Goal: Task Accomplishment & Management: Use online tool/utility

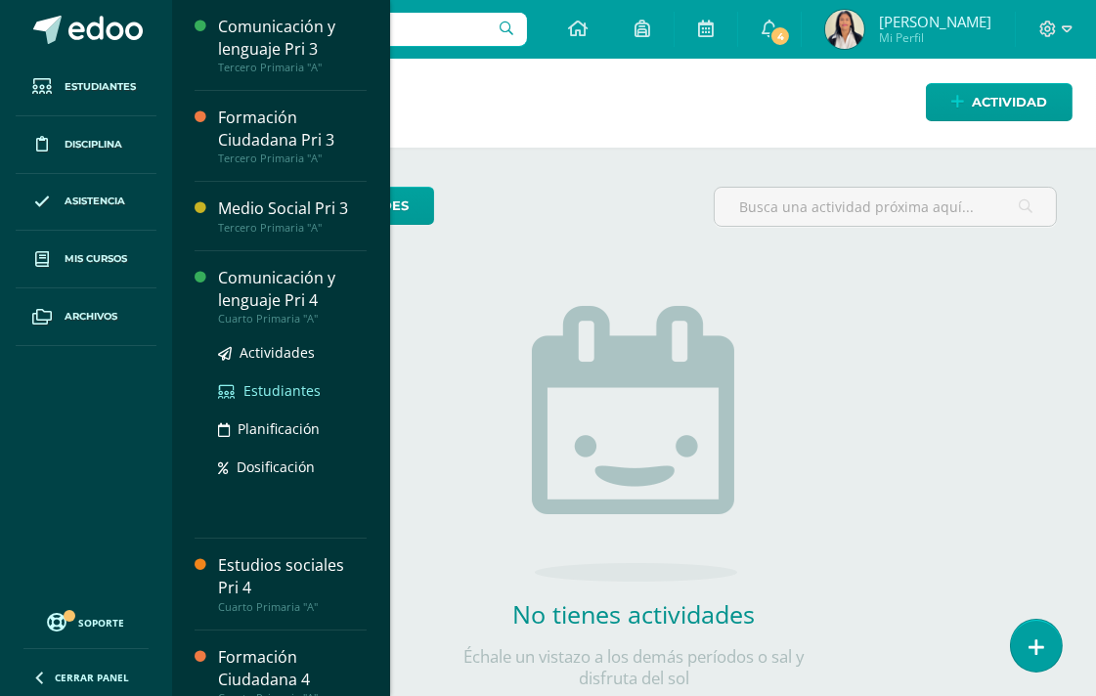
click at [264, 392] on span "Estudiantes" at bounding box center [282, 390] width 77 height 19
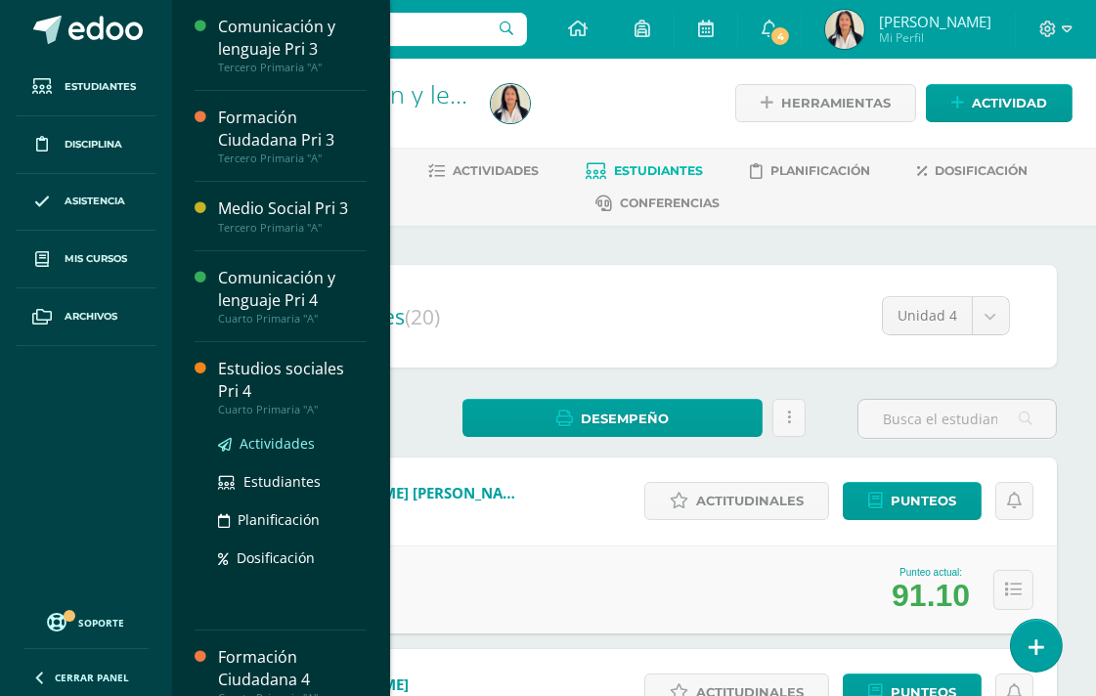
click at [261, 446] on span "Actividades" at bounding box center [277, 443] width 75 height 19
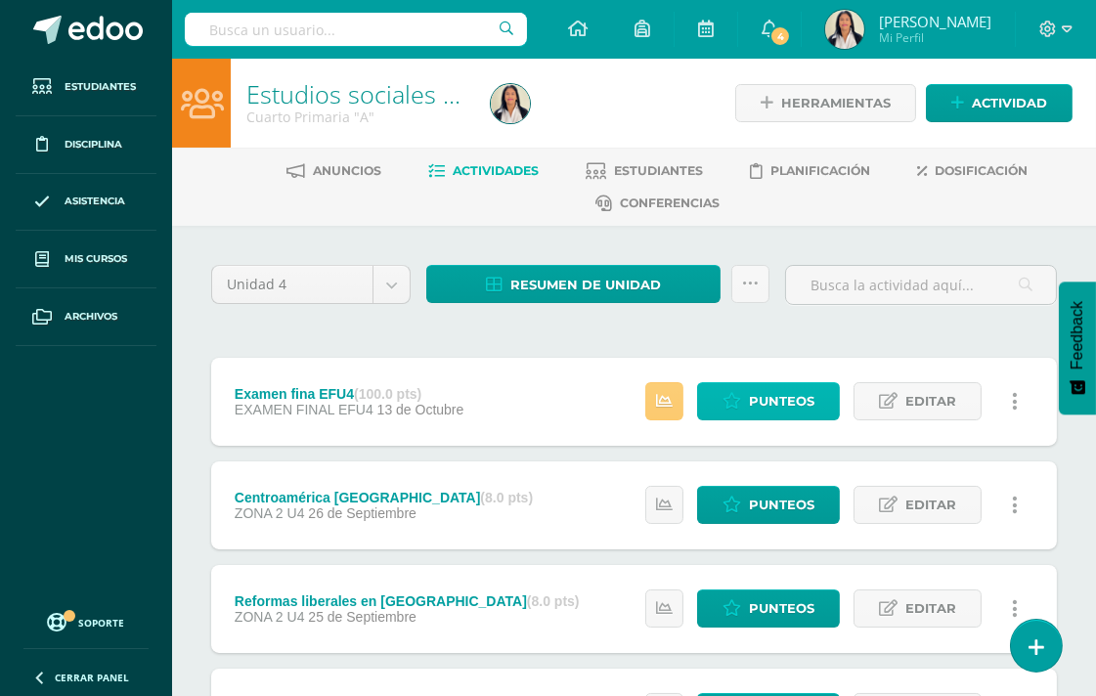
click at [783, 398] on span "Punteos" at bounding box center [782, 401] width 66 height 36
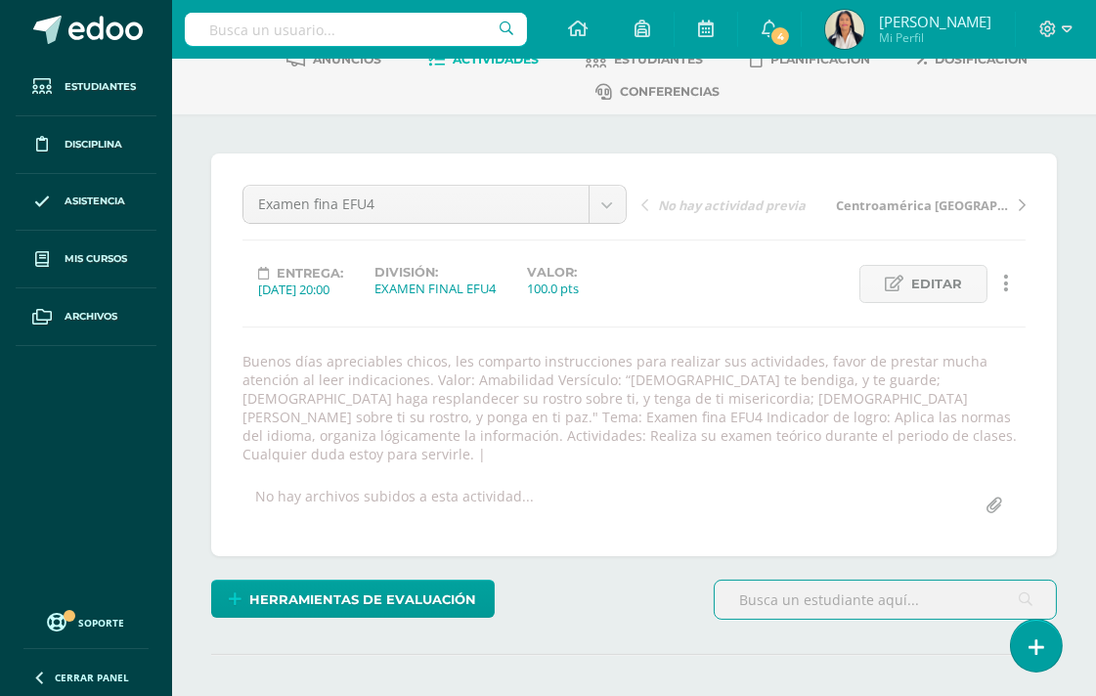
scroll to position [567, 0]
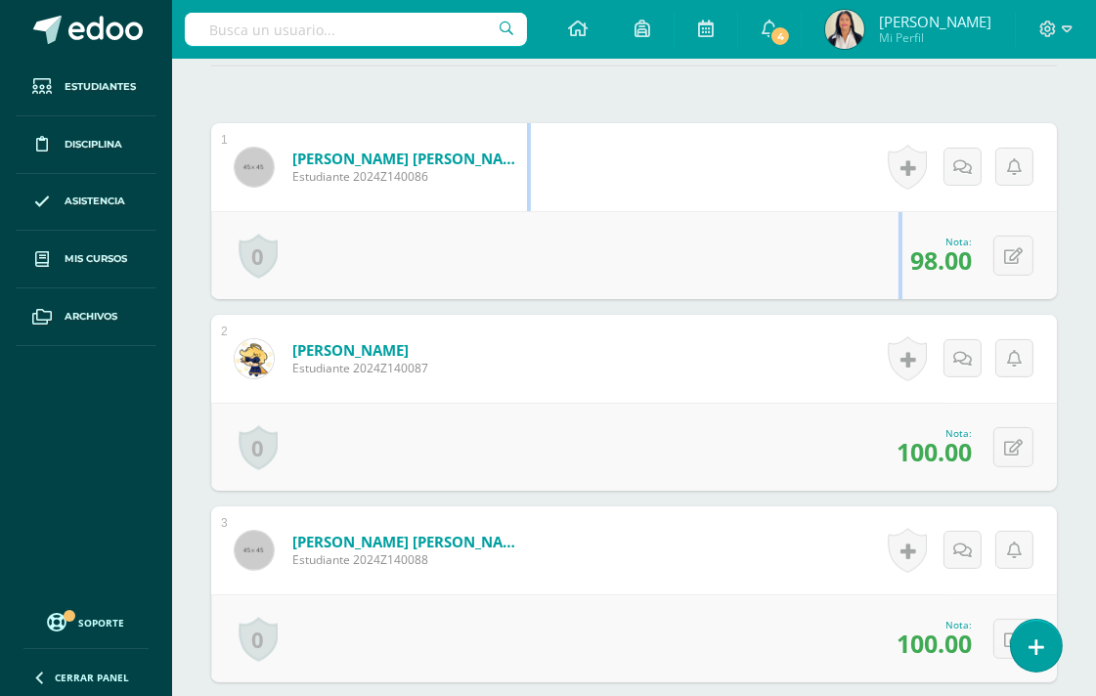
scroll to position [697, 0]
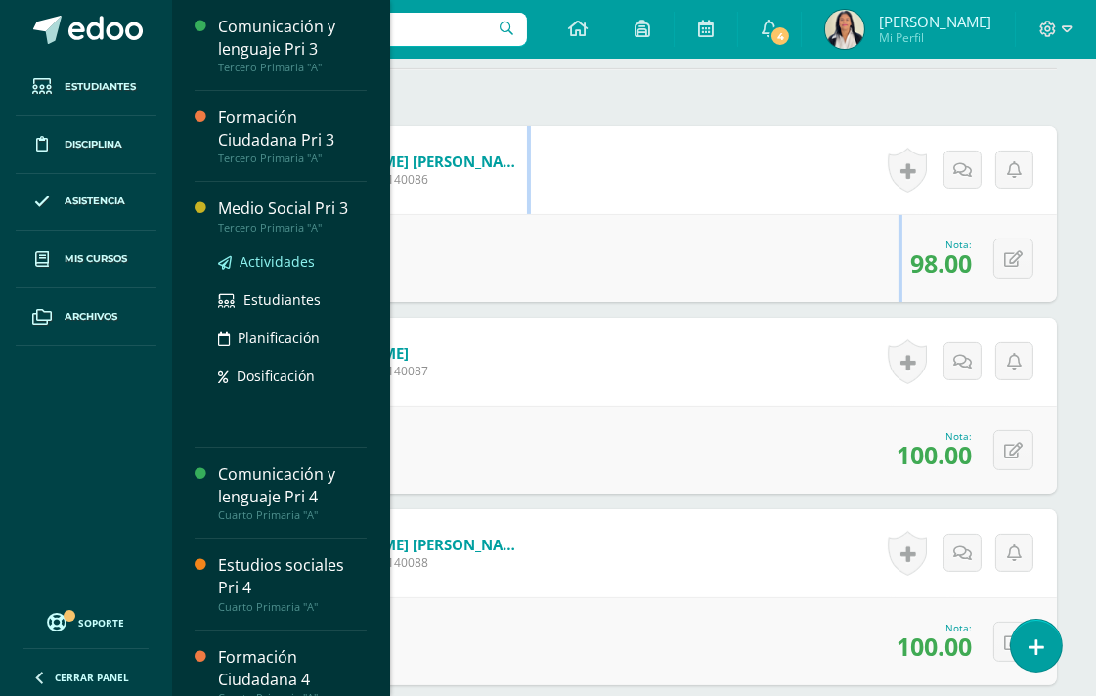
click at [285, 264] on span "Actividades" at bounding box center [277, 261] width 75 height 19
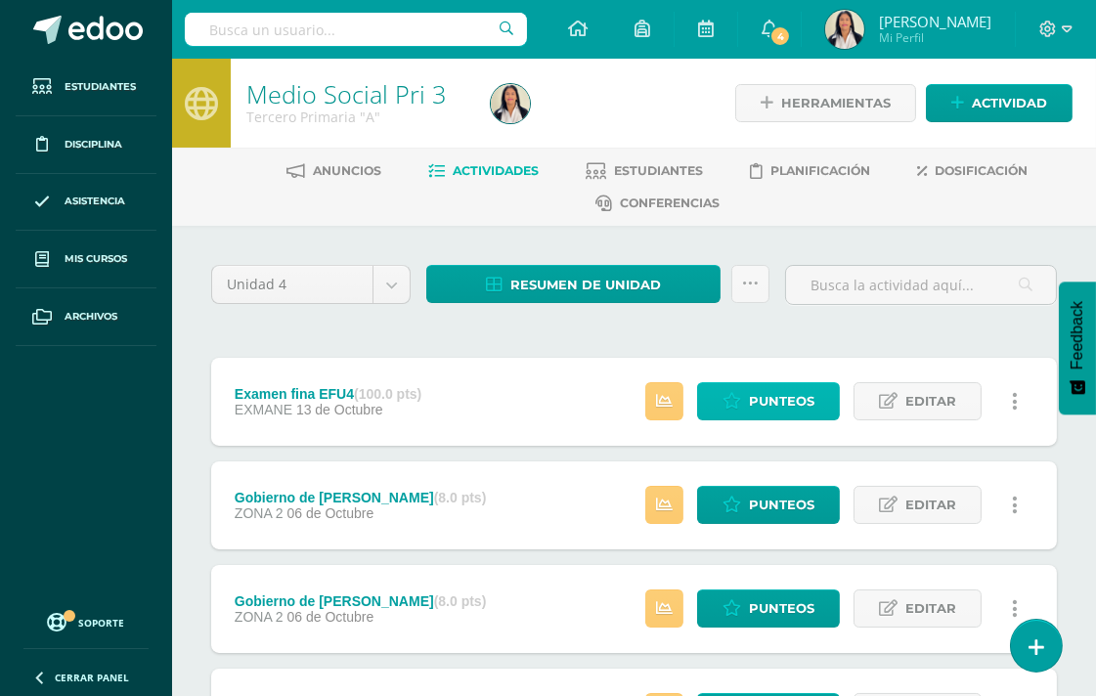
click at [767, 391] on span "Punteos" at bounding box center [782, 401] width 66 height 36
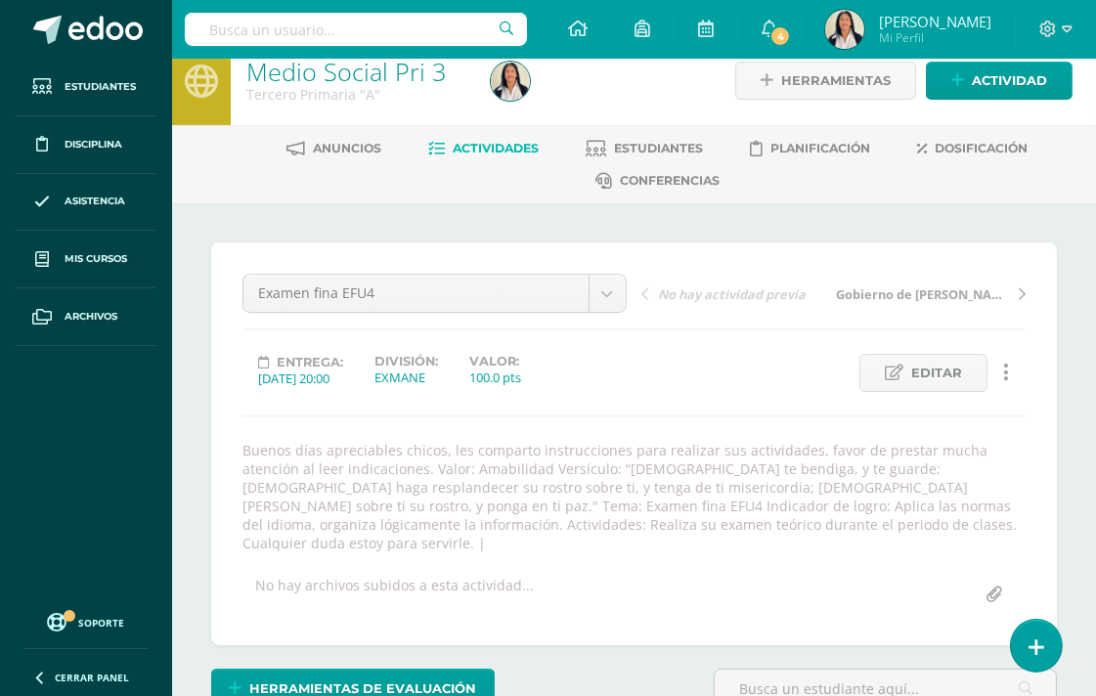
scroll to position [631, 0]
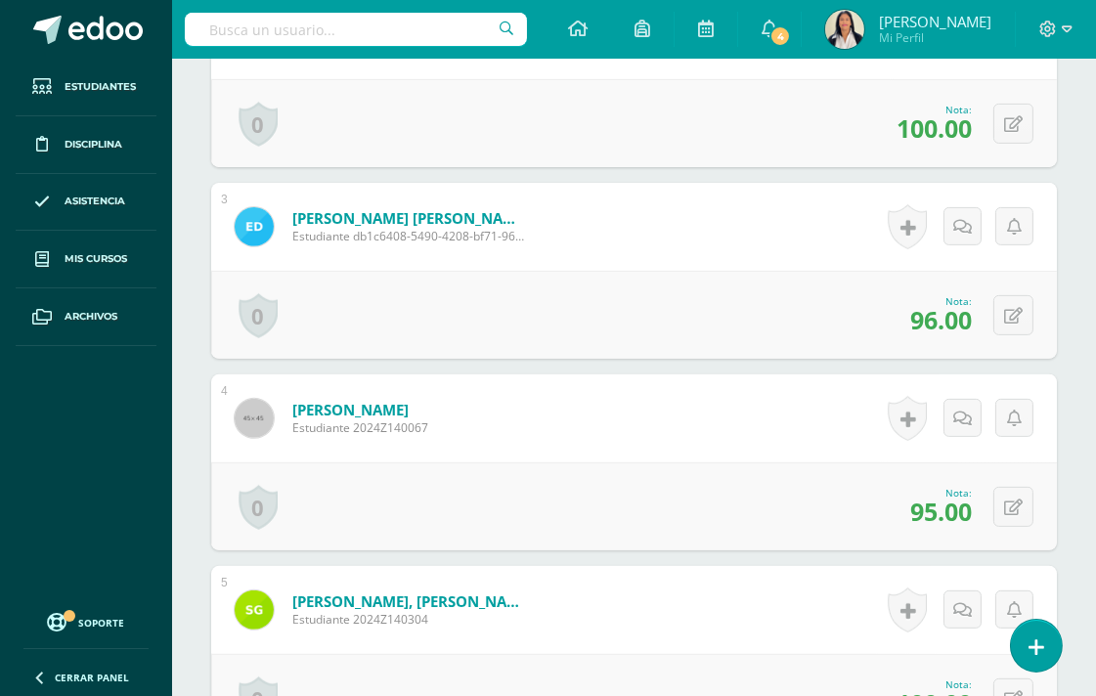
scroll to position [1021, 0]
